Goal: Information Seeking & Learning: Learn about a topic

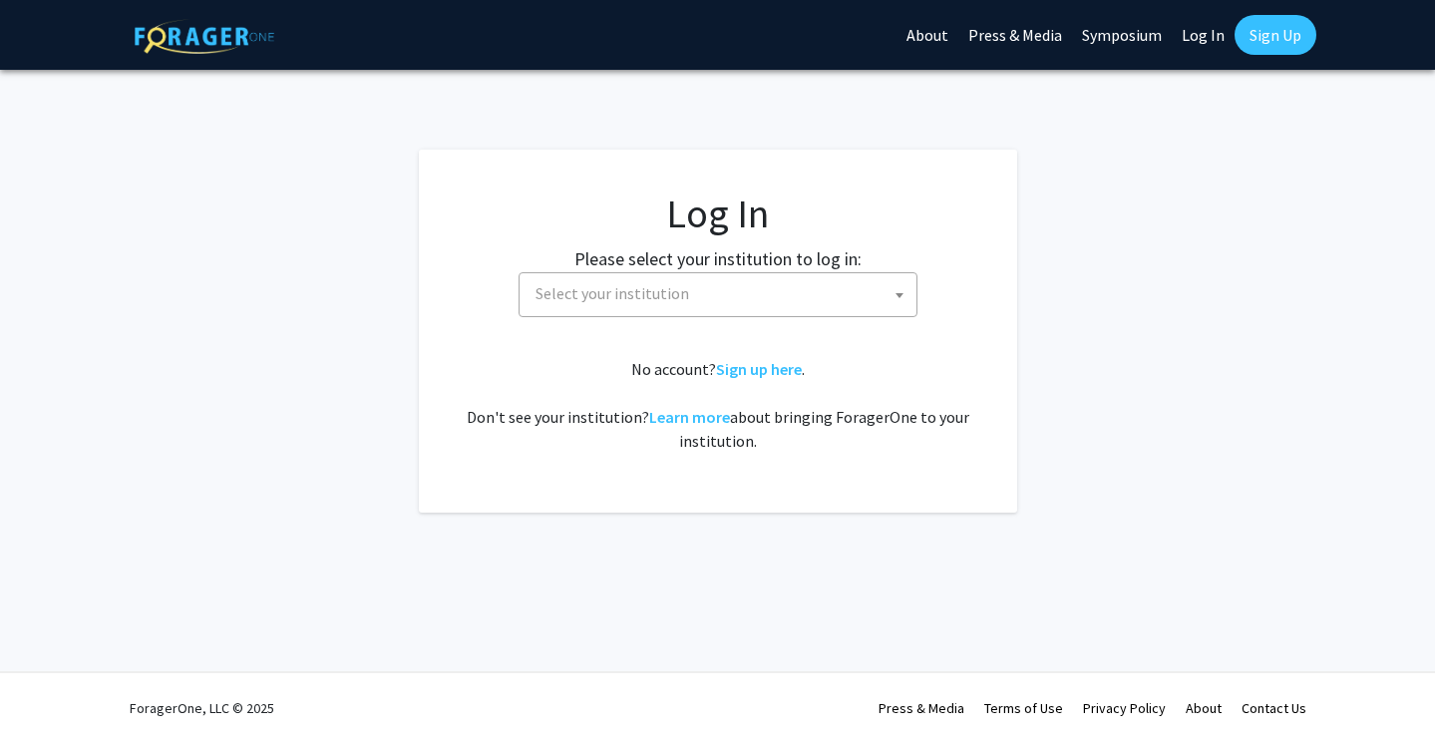
select select
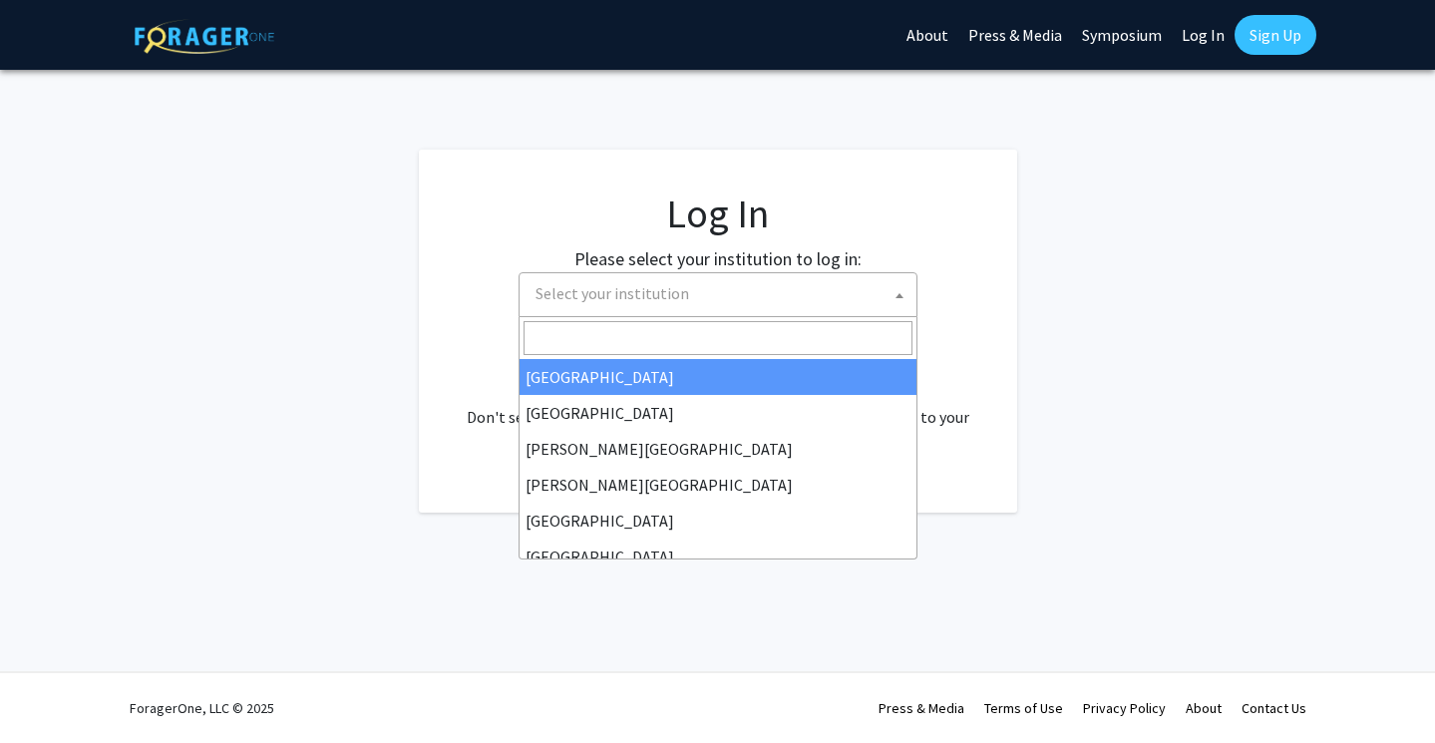
click at [717, 301] on span "Select your institution" at bounding box center [722, 293] width 389 height 41
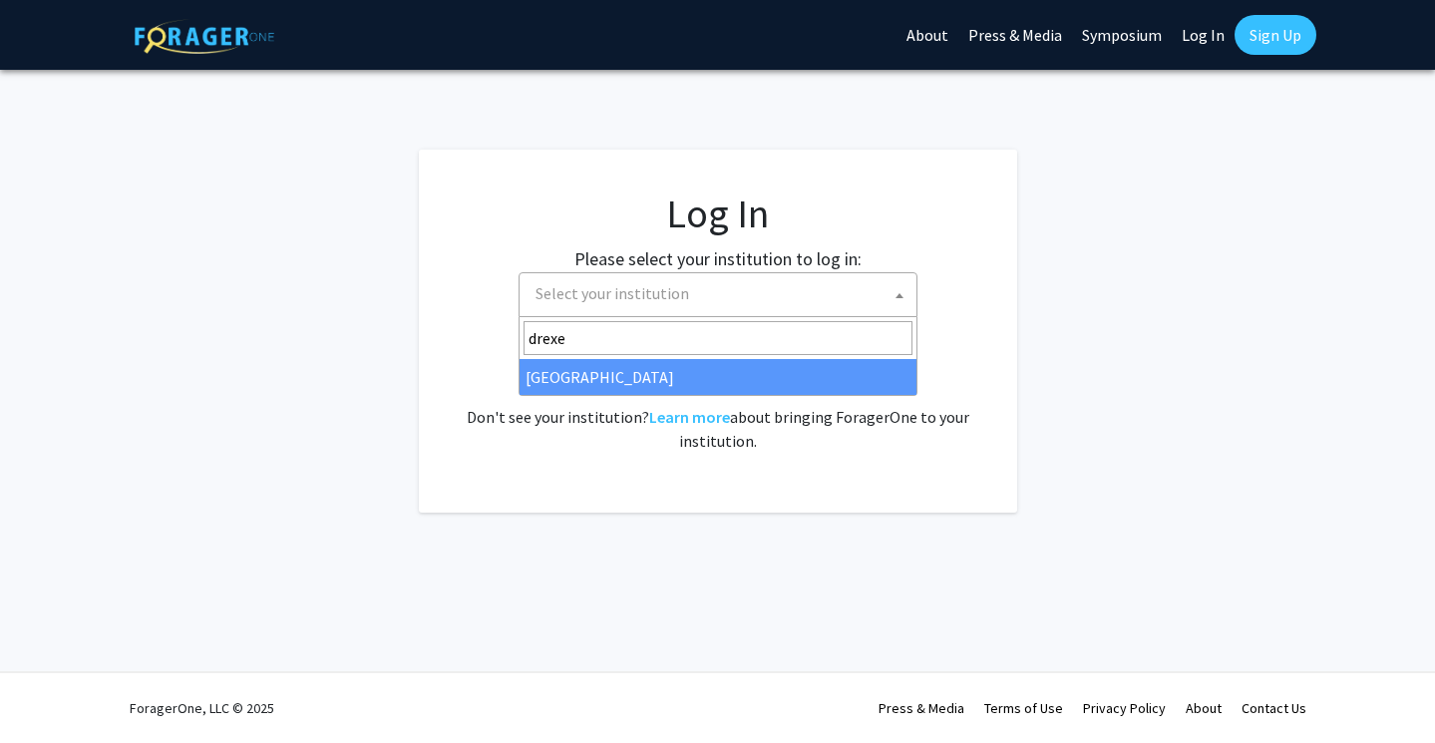
type input "drexe"
select select "6"
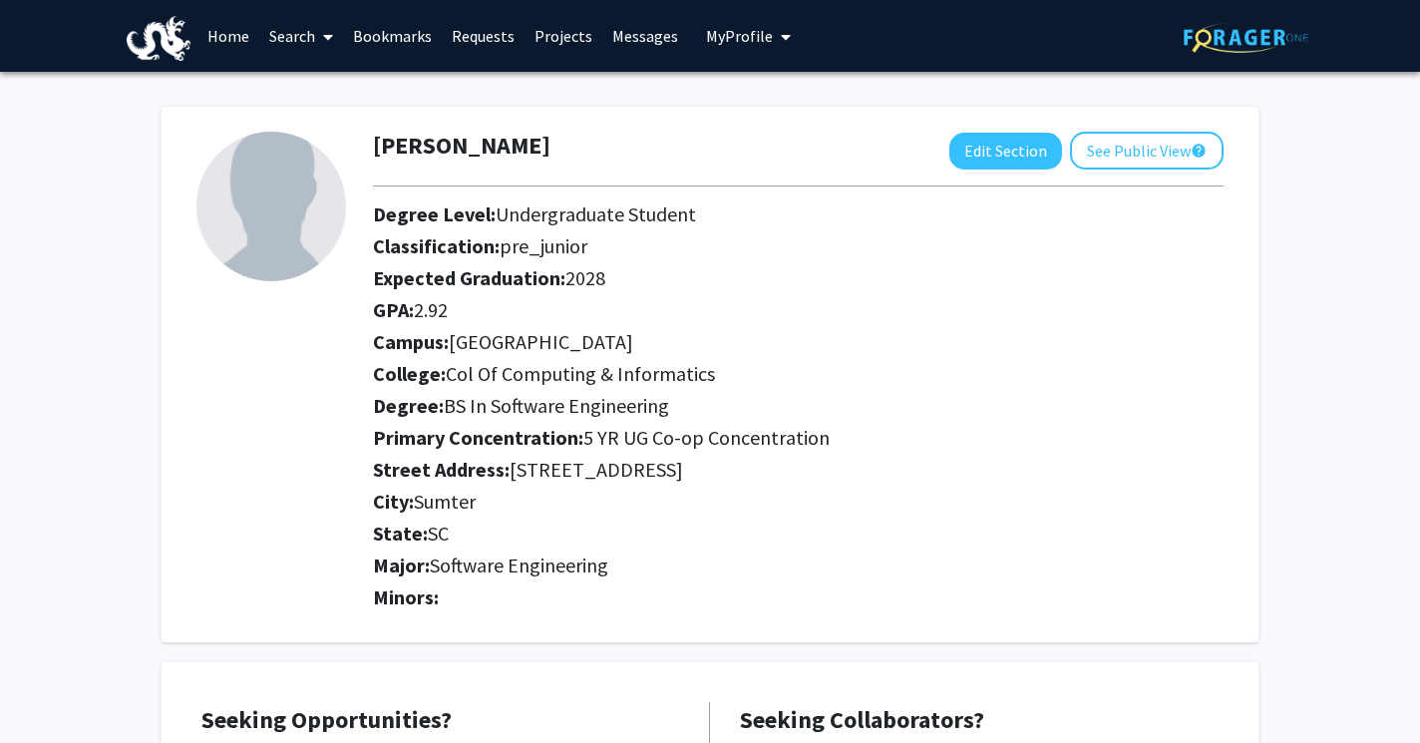
click at [313, 32] on link "Search" at bounding box center [301, 36] width 84 height 70
click at [635, 136] on div "Vruj Patel Edit Section See Public View help" at bounding box center [798, 151] width 881 height 38
click at [542, 33] on link "Projects" at bounding box center [564, 36] width 78 height 70
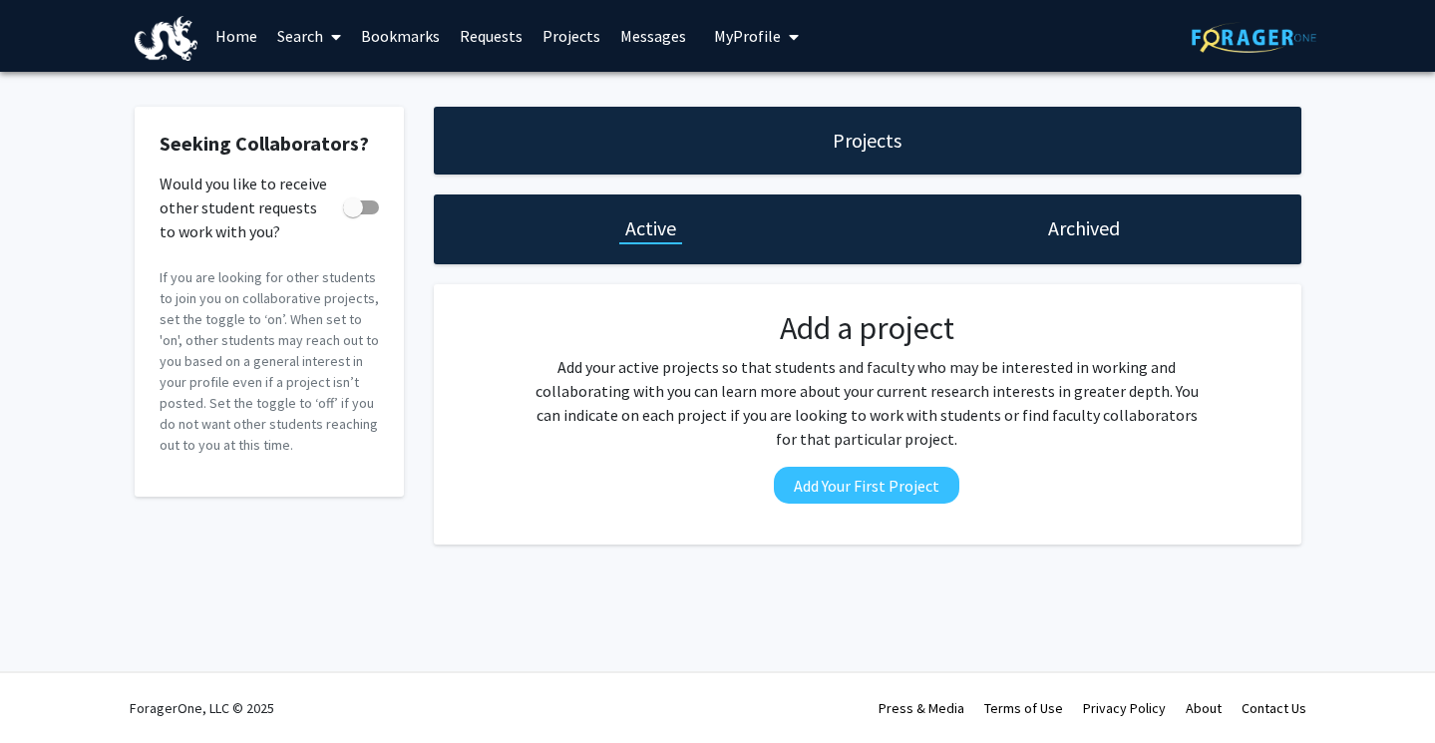
click at [239, 28] on link "Home" at bounding box center [236, 36] width 62 height 70
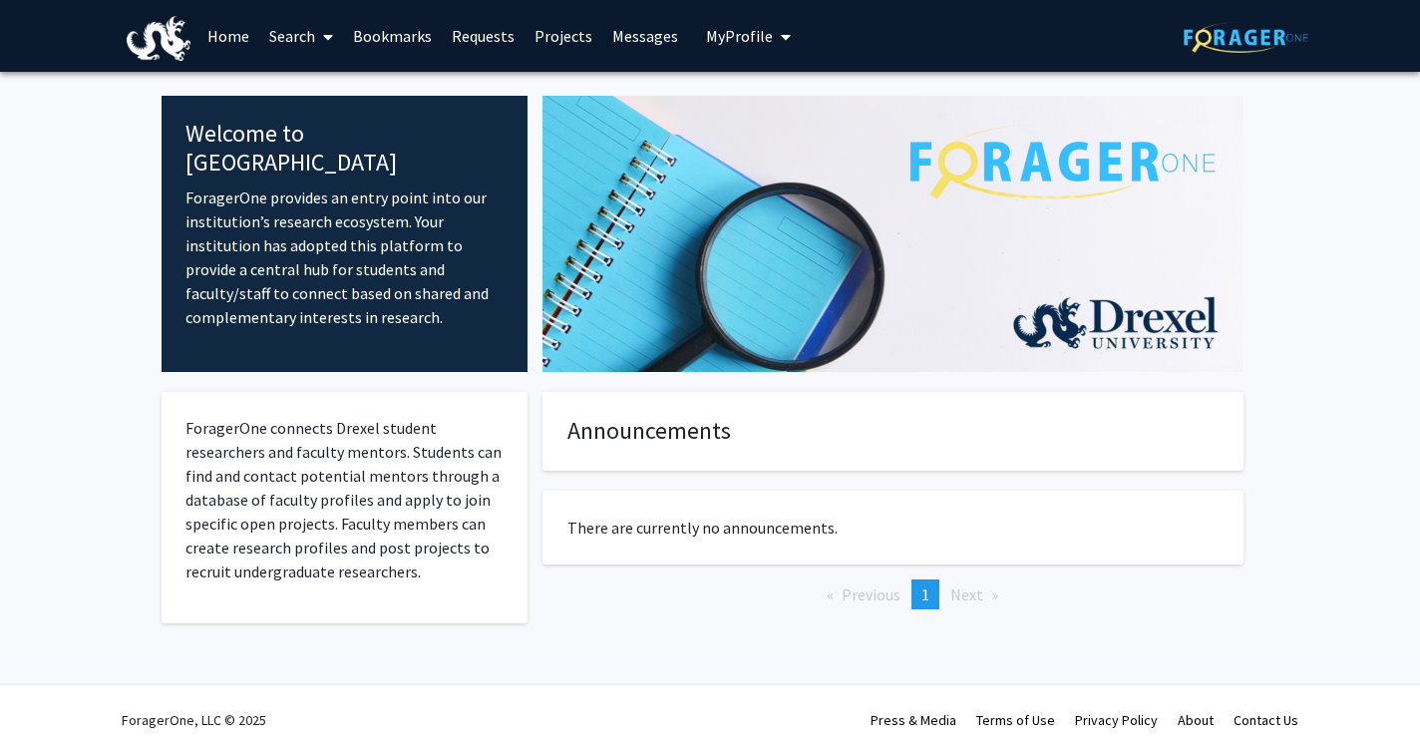
click at [308, 36] on link "Search" at bounding box center [301, 36] width 84 height 70
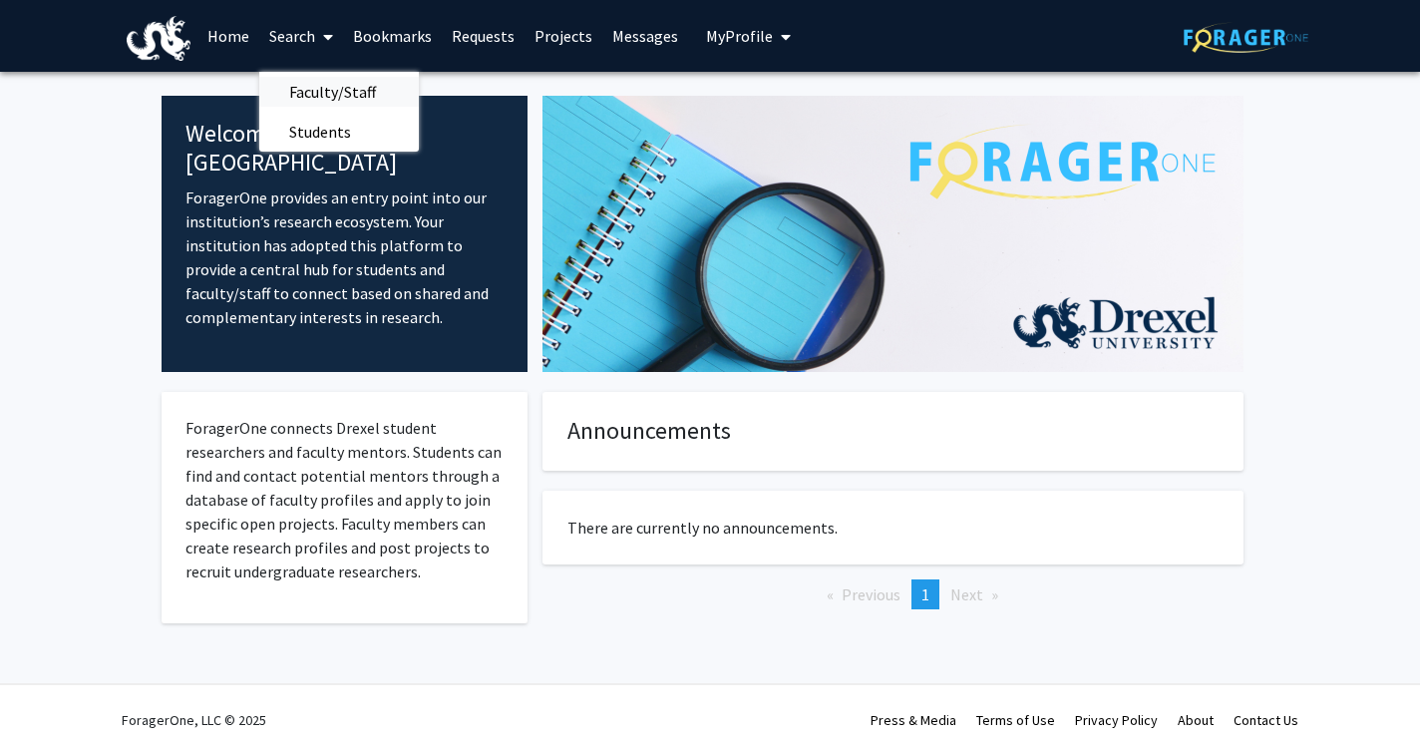
click at [316, 91] on span "Faculty/Staff" at bounding box center [332, 92] width 147 height 40
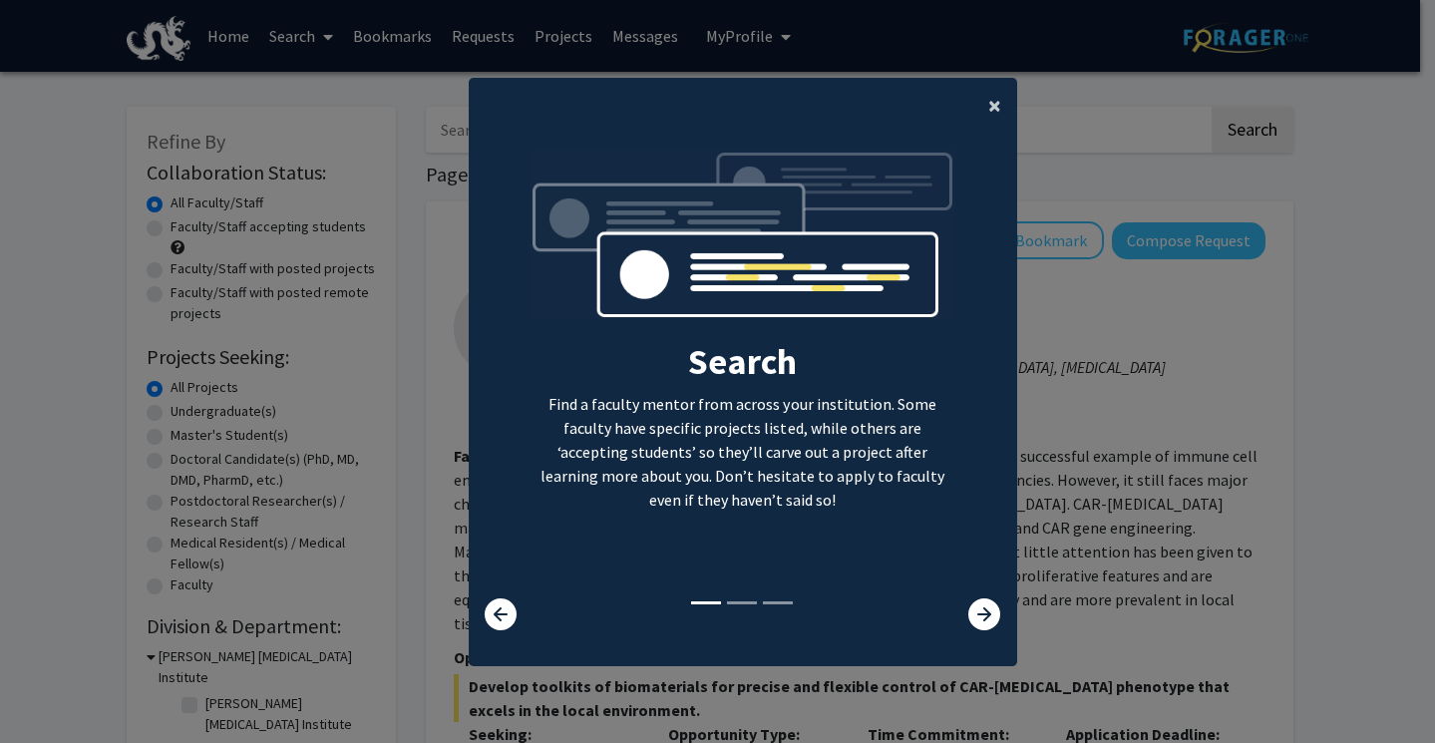
click at [988, 102] on span "×" at bounding box center [994, 105] width 13 height 31
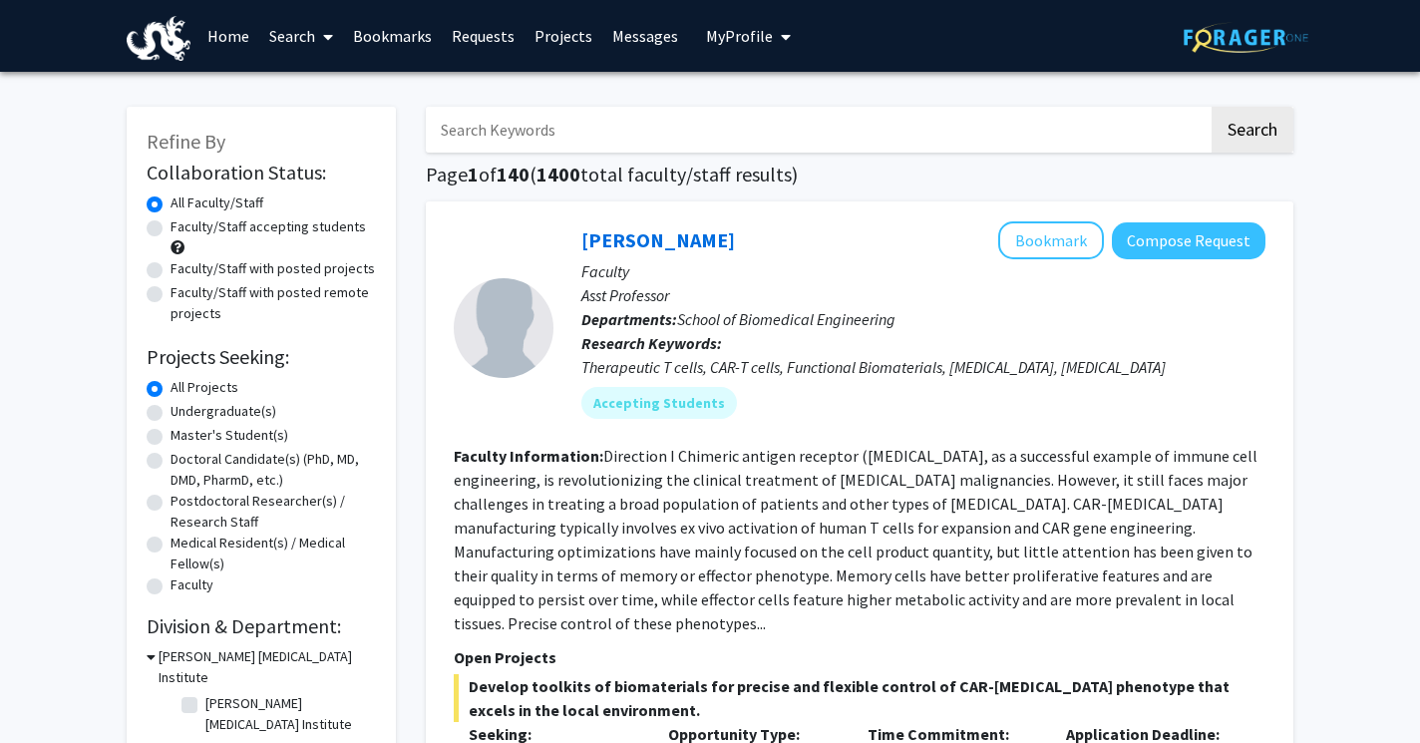
click at [171, 410] on label "Undergraduate(s)" at bounding box center [224, 411] width 106 height 21
click at [171, 410] on input "Undergraduate(s)" at bounding box center [177, 407] width 13 height 13
radio input "true"
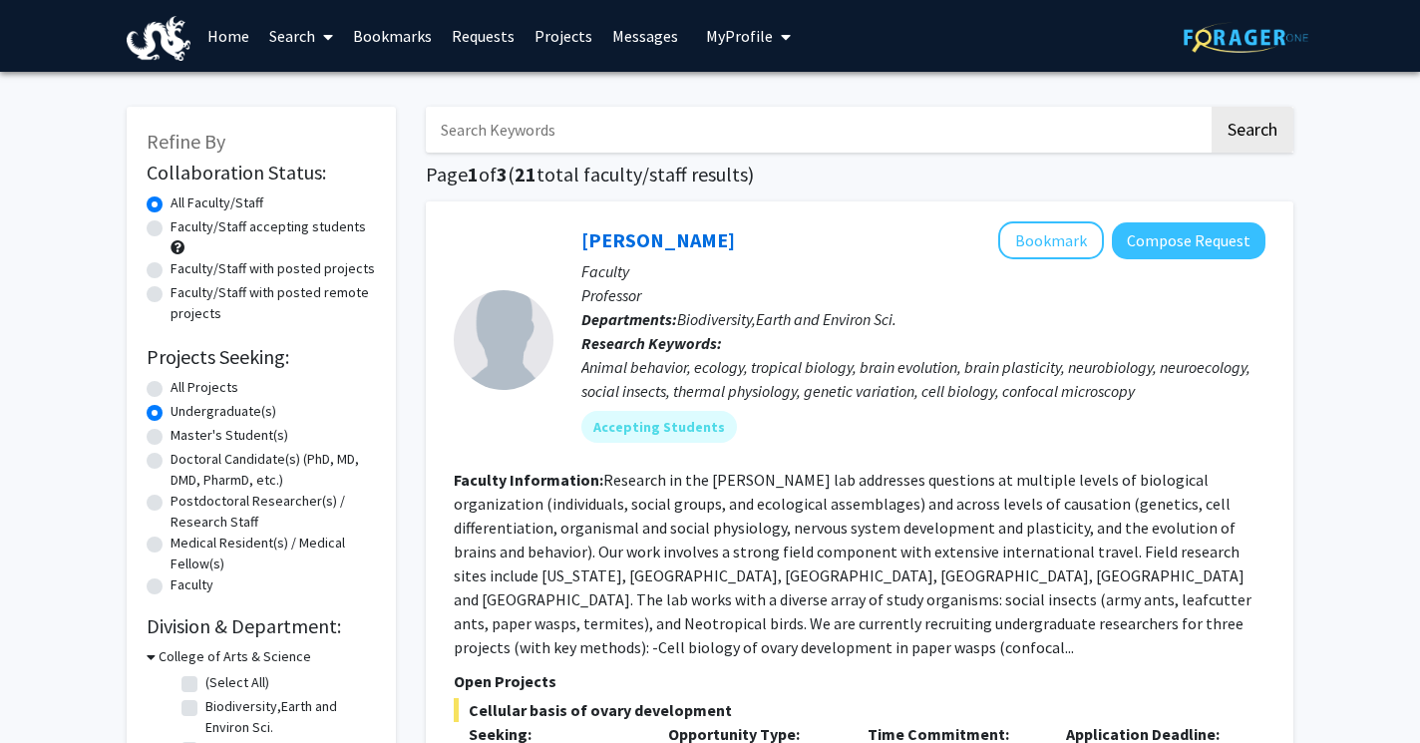
click at [171, 266] on label "Faculty/Staff with posted projects" at bounding box center [273, 268] width 204 height 21
click at [171, 266] on input "Faculty/Staff with posted projects" at bounding box center [177, 264] width 13 height 13
radio input "true"
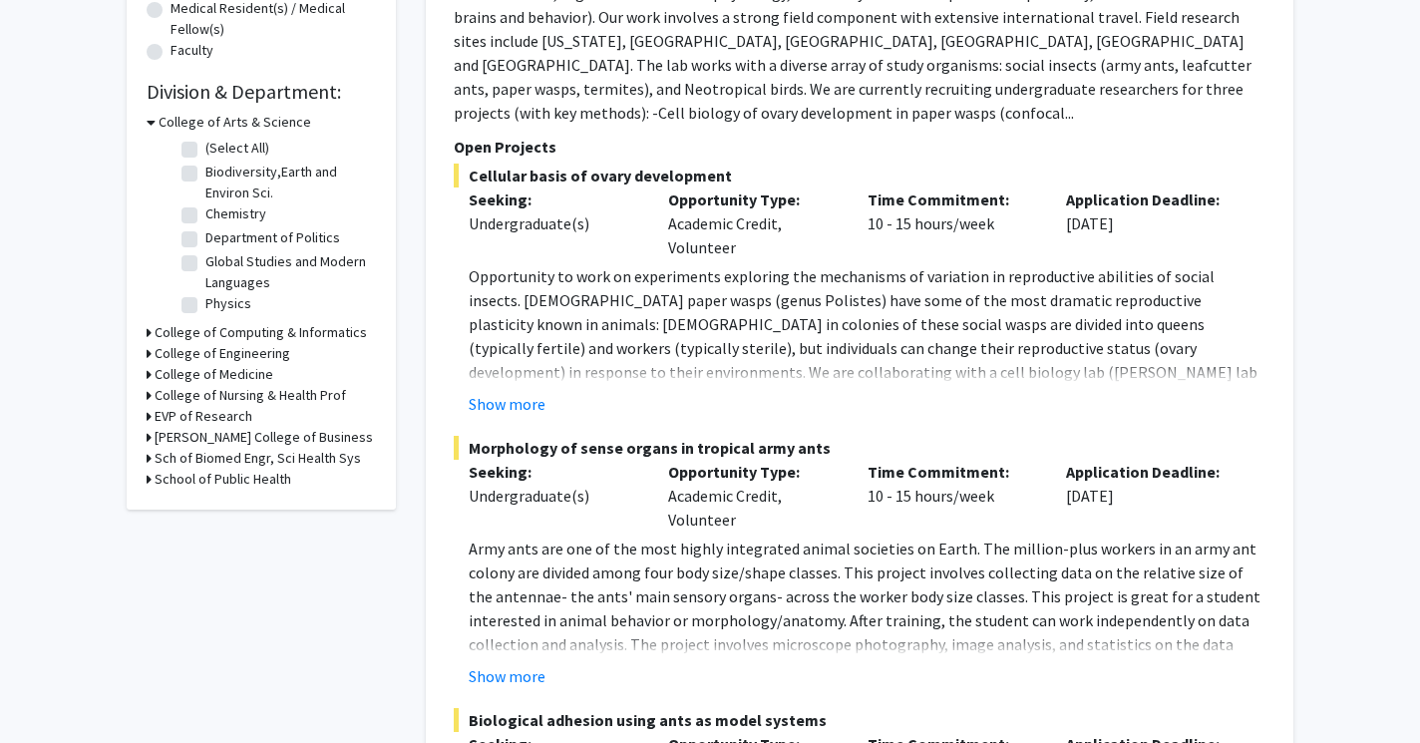
scroll to position [554, 0]
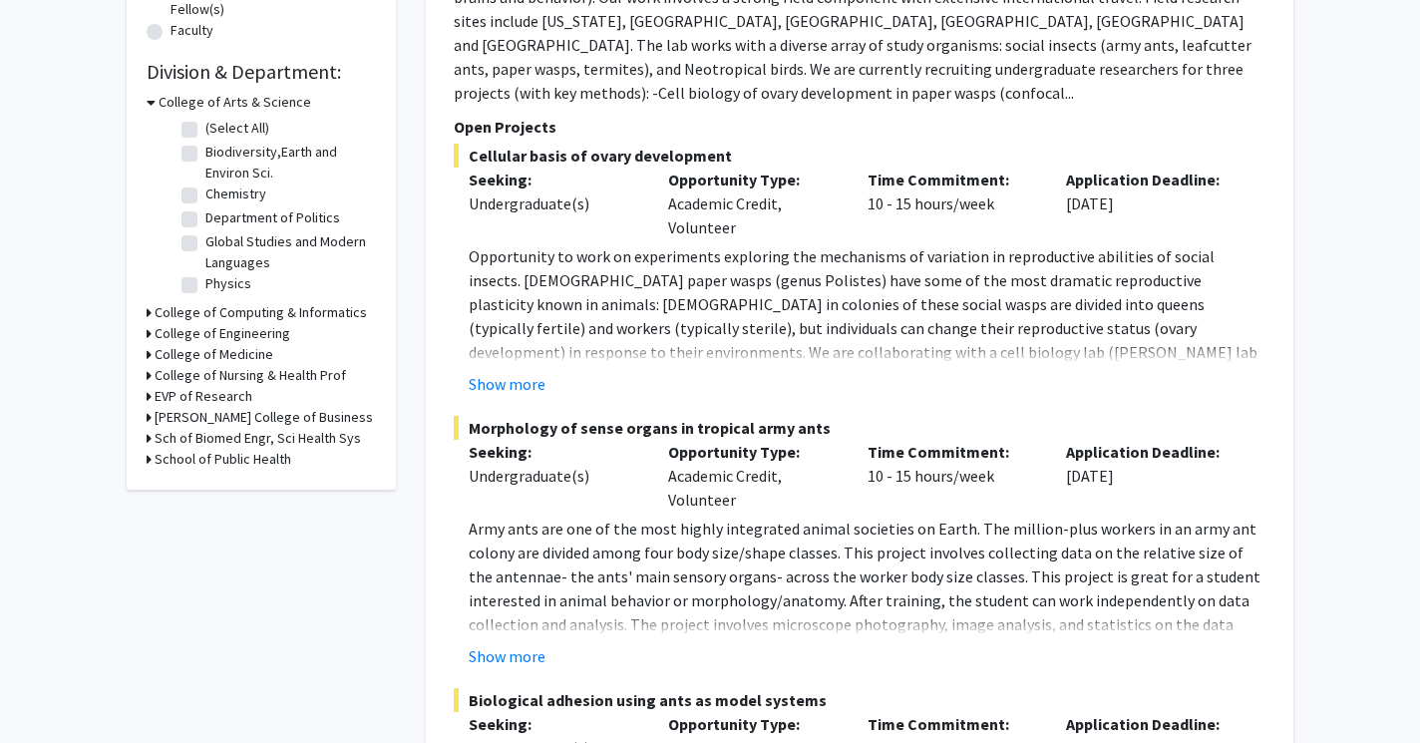
click at [148, 314] on icon at bounding box center [149, 312] width 5 height 21
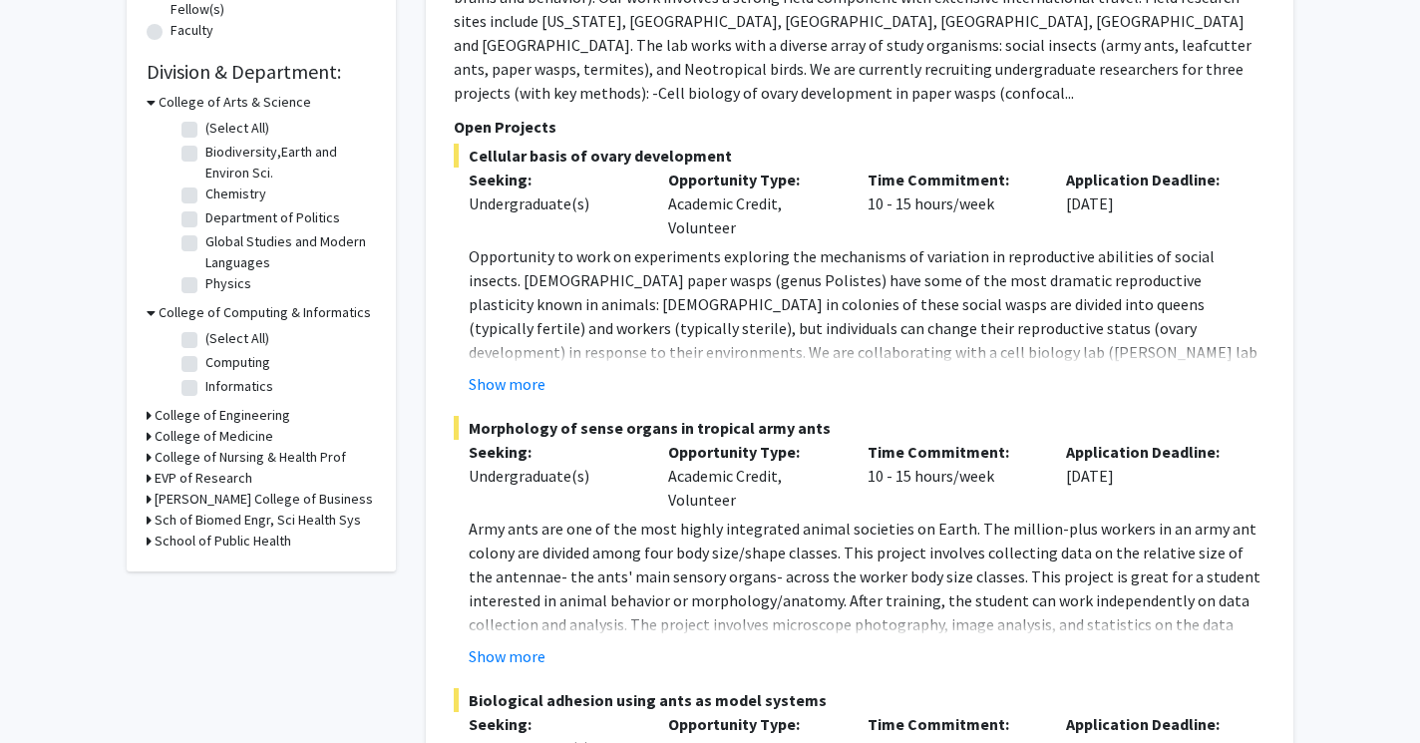
click at [205, 339] on label "(Select All)" at bounding box center [237, 338] width 64 height 21
click at [205, 339] on input "(Select All)" at bounding box center [211, 334] width 13 height 13
checkbox input "true"
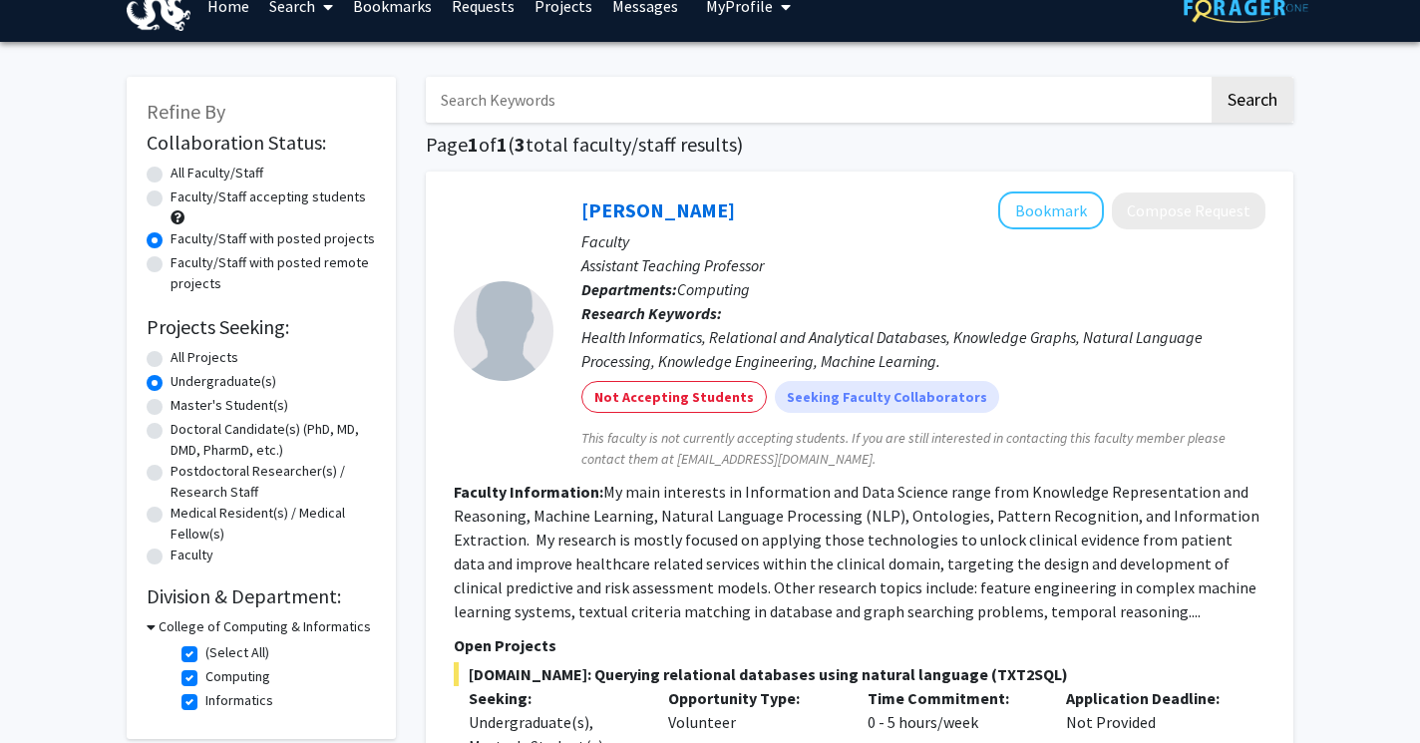
scroll to position [32, 0]
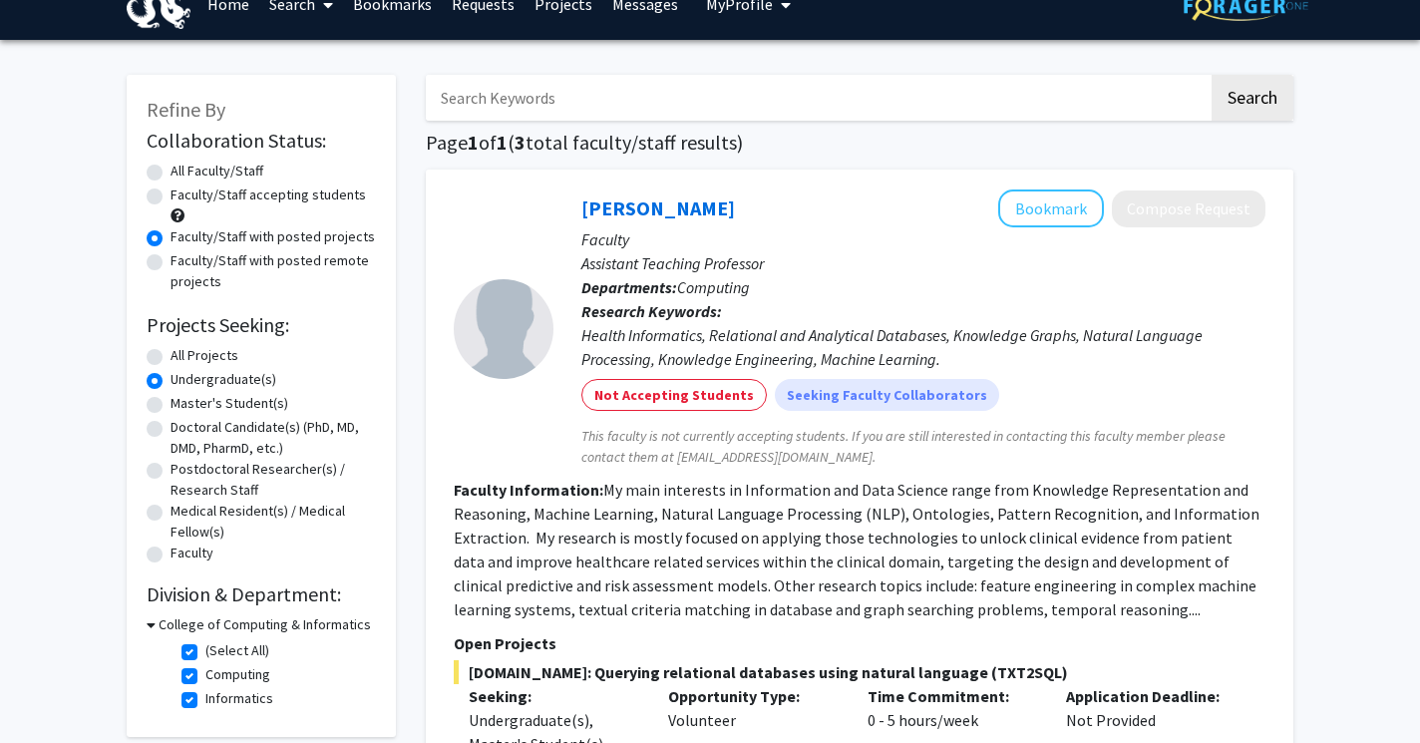
click at [171, 188] on label "Faculty/Staff accepting students" at bounding box center [268, 194] width 195 height 21
click at [171, 188] on input "Faculty/Staff accepting students" at bounding box center [177, 190] width 13 height 13
radio input "true"
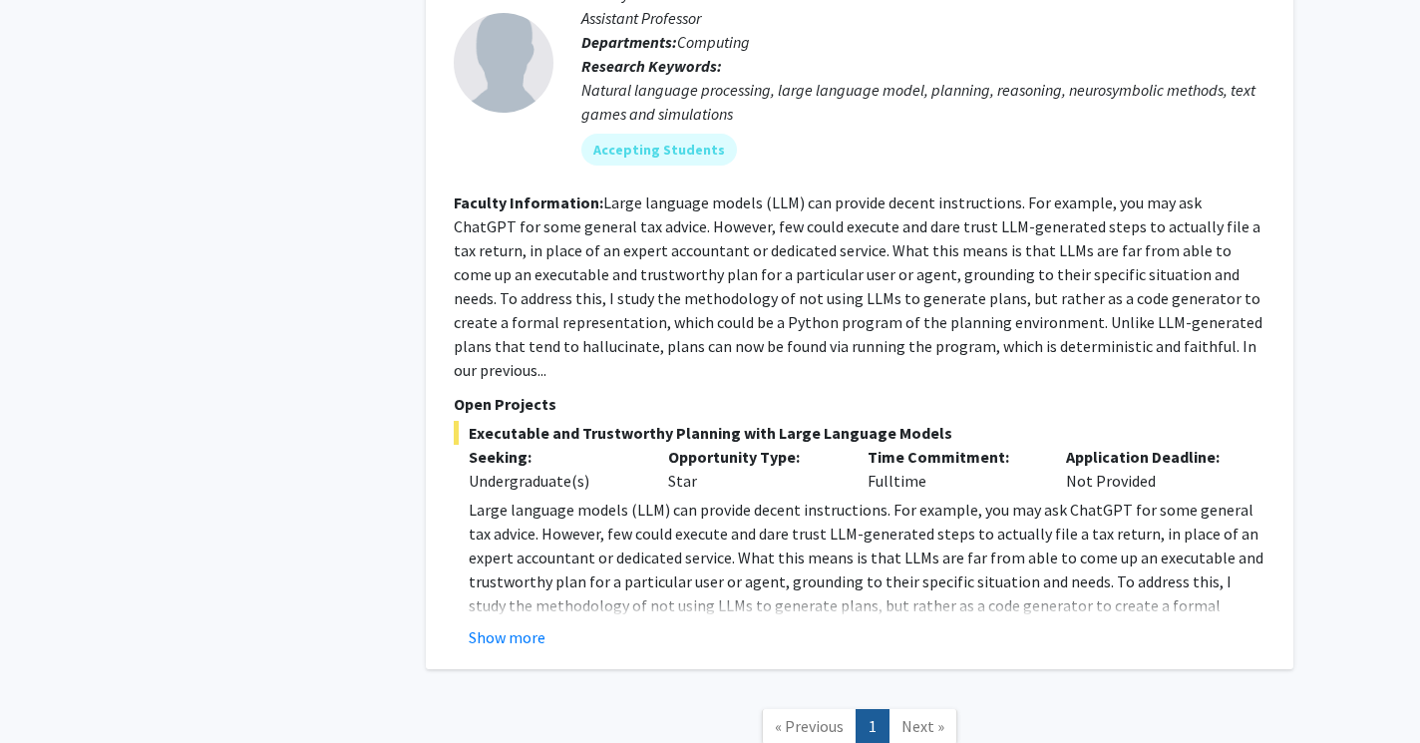
scroll to position [1165, 0]
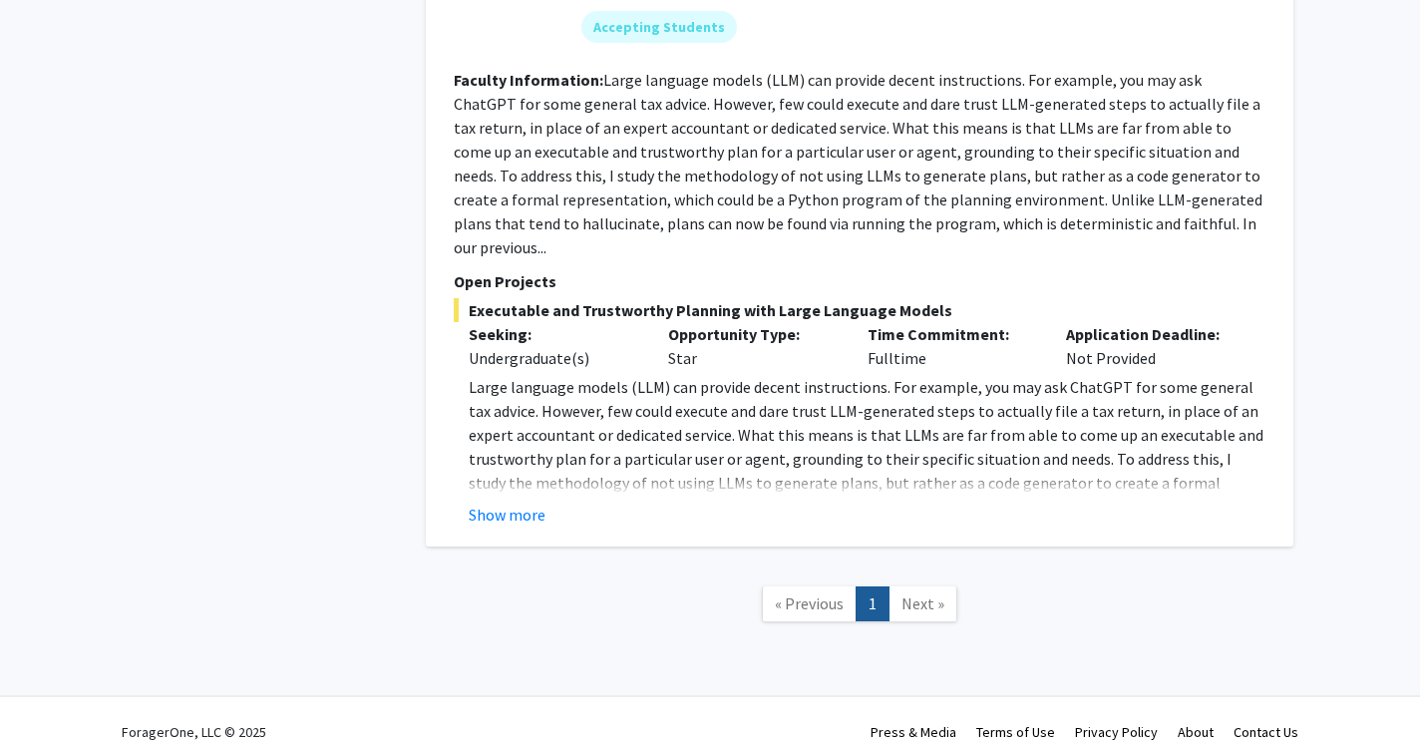
click at [929, 593] on span "Next »" at bounding box center [923, 603] width 43 height 20
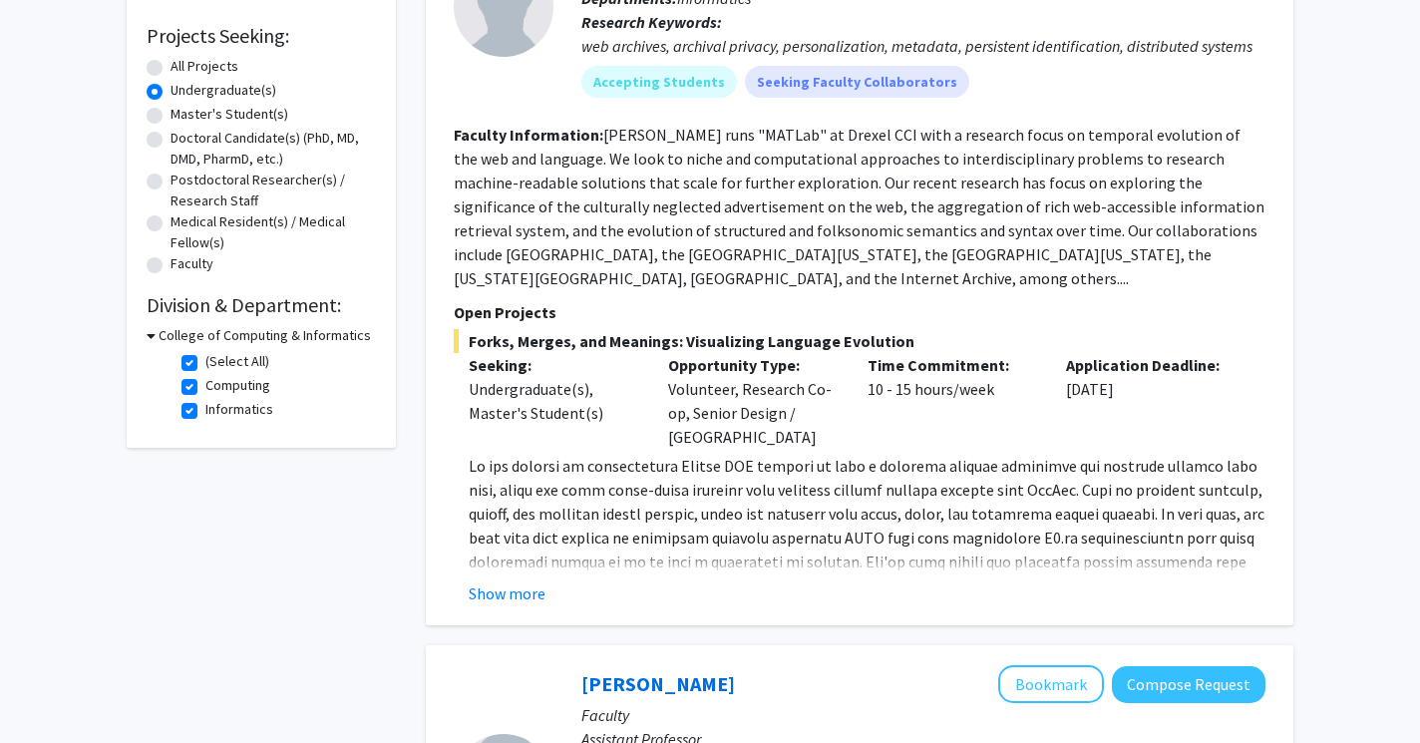
scroll to position [355, 0]
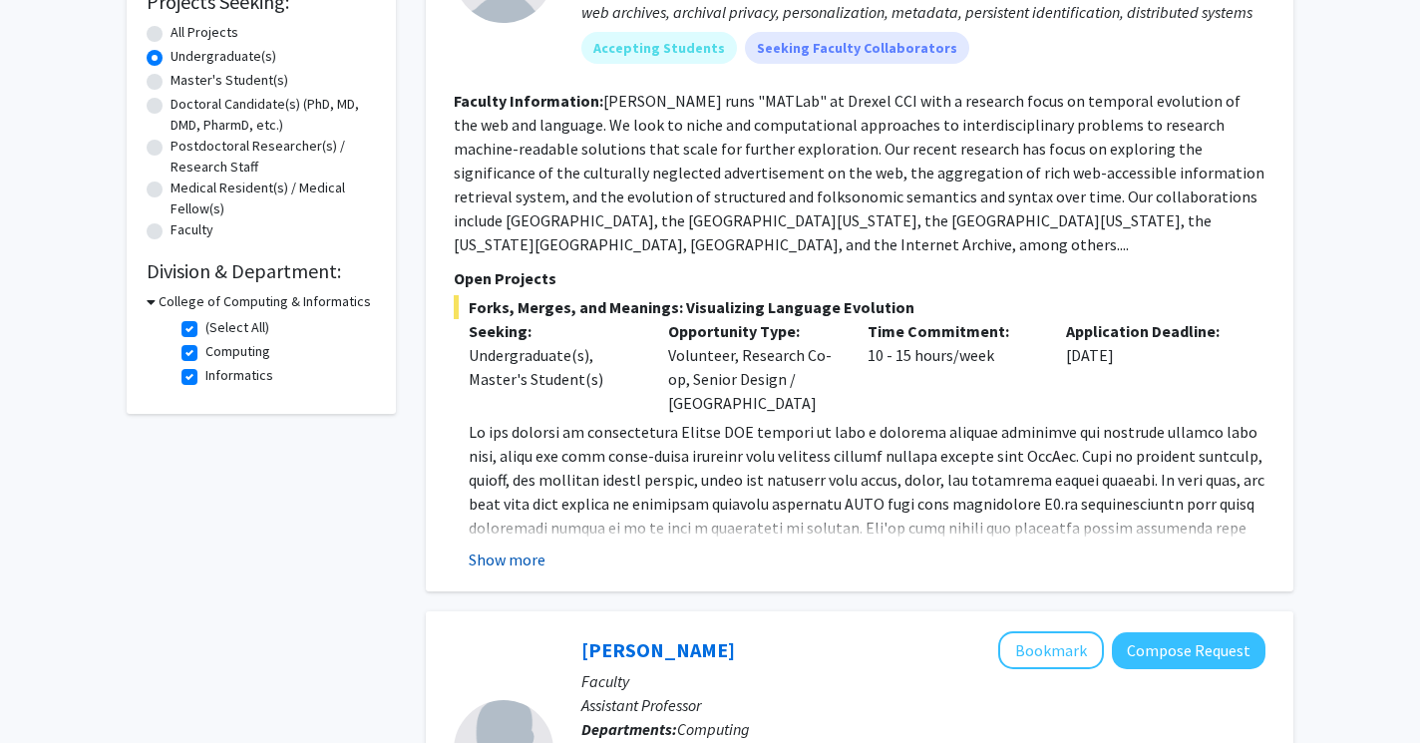
click at [489, 558] on button "Show more" at bounding box center [507, 559] width 77 height 24
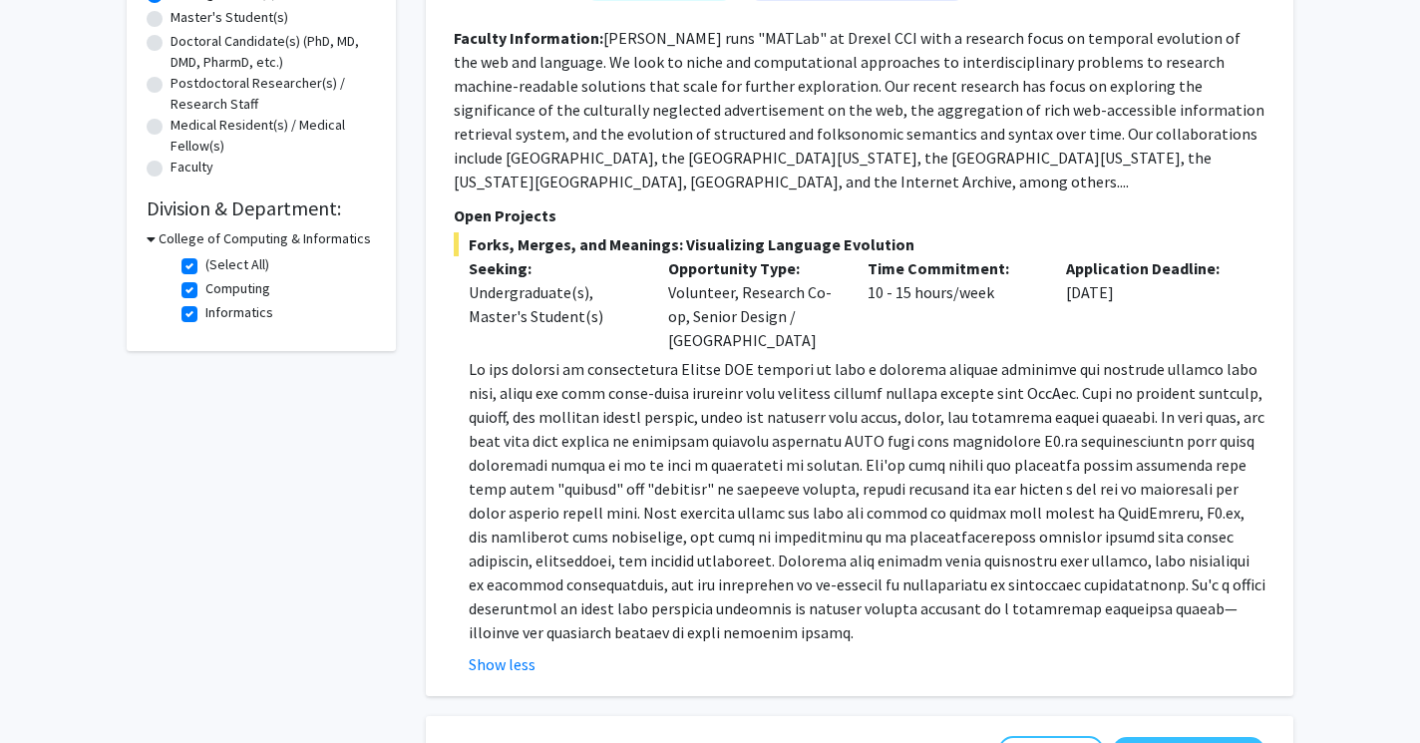
scroll to position [196, 0]
